Goal: Task Accomplishment & Management: Manage account settings

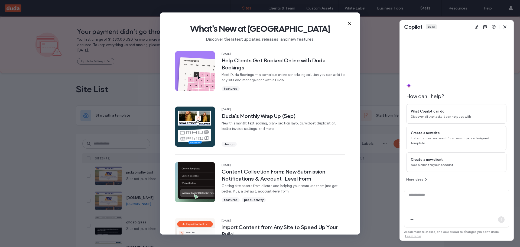
click at [504, 27] on icon "button" at bounding box center [505, 27] width 4 height 4
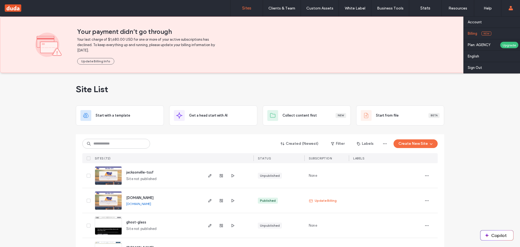
click at [482, 35] on link "Billing New" at bounding box center [494, 33] width 52 height 11
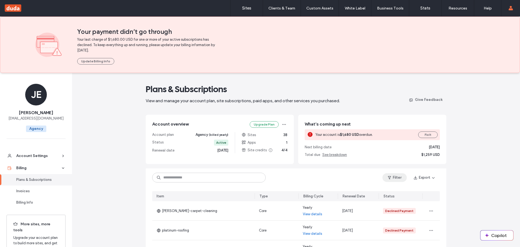
click at [396, 178] on button "Filter" at bounding box center [394, 177] width 24 height 9
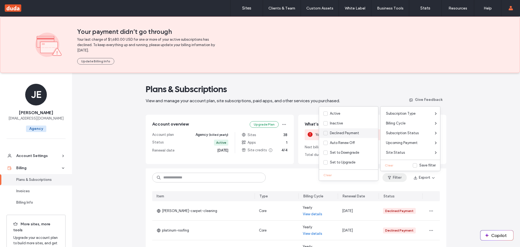
click at [336, 130] on div "Declined Payment" at bounding box center [348, 133] width 59 height 10
click at [327, 132] on span at bounding box center [325, 133] width 4 height 4
click at [295, 176] on div "Filter 1 Export" at bounding box center [296, 177] width 301 height 18
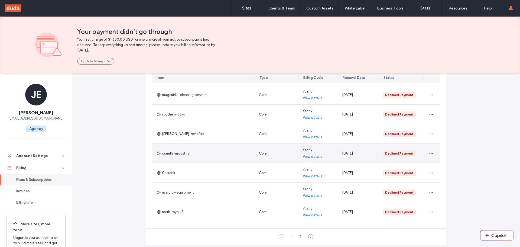
scroll to position [177, 0]
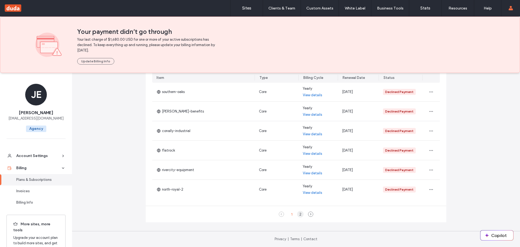
click at [297, 215] on div "2" at bounding box center [300, 214] width 7 height 7
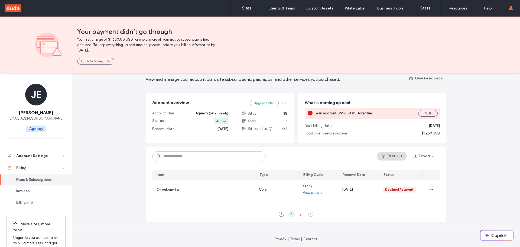
click at [292, 214] on div "1" at bounding box center [291, 214] width 7 height 7
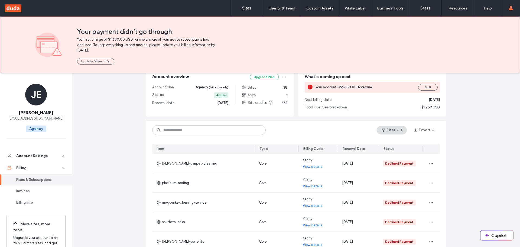
scroll to position [42, 0]
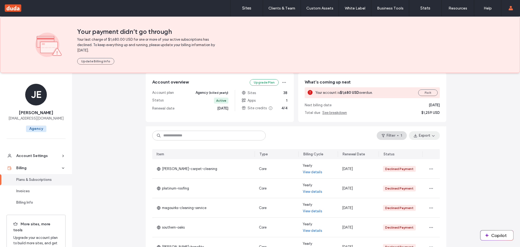
click at [423, 136] on button "Export" at bounding box center [424, 135] width 31 height 9
drag, startPoint x: 406, startPoint y: 160, endPoint x: 400, endPoint y: 162, distance: 6.5
click at [406, 160] on span "Filtered (10)" at bounding box center [410, 159] width 20 height 5
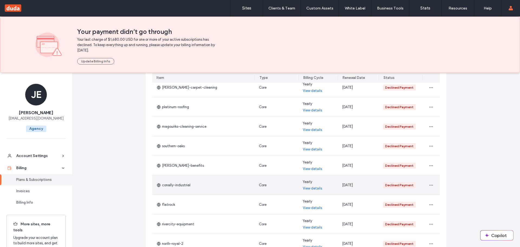
scroll to position [69, 0]
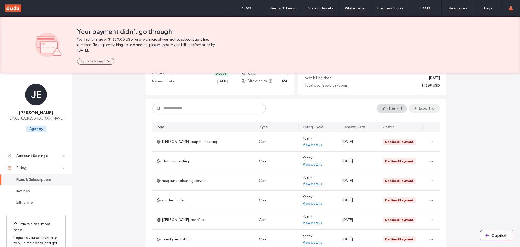
click at [431, 108] on icon "button" at bounding box center [433, 108] width 4 height 4
